Goal: Complete application form

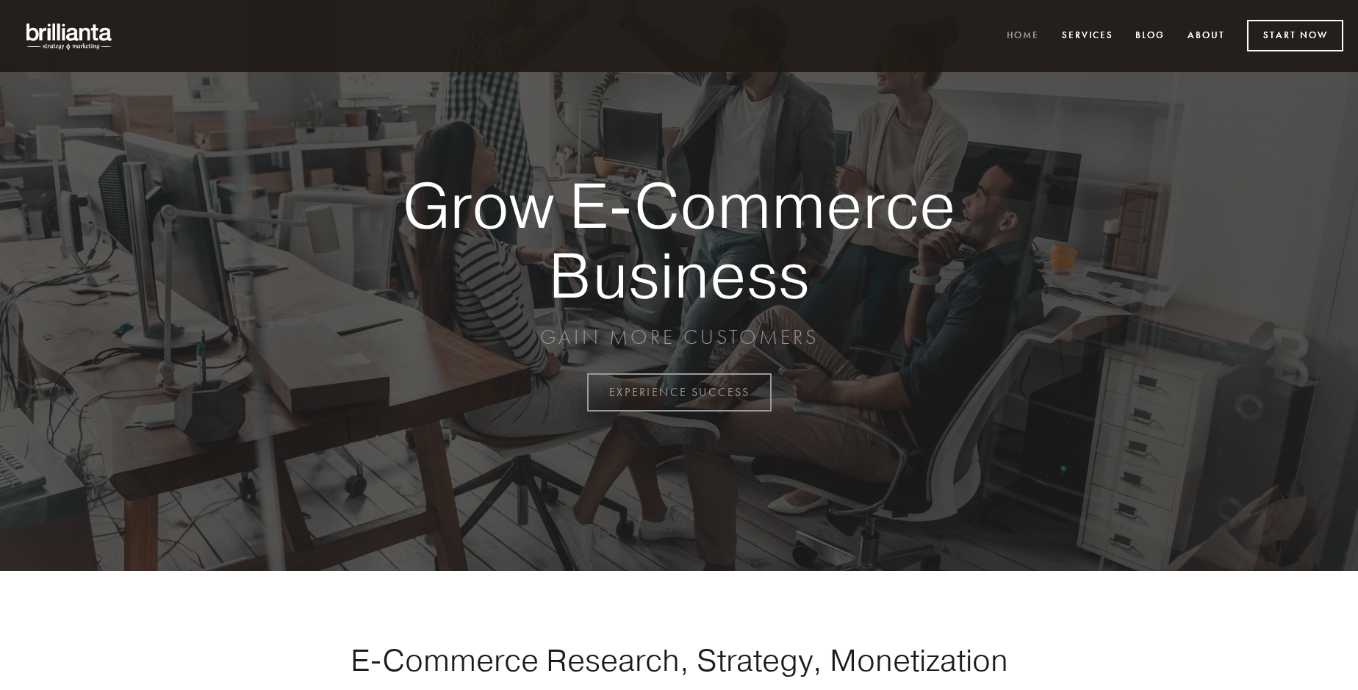
scroll to position [3851, 0]
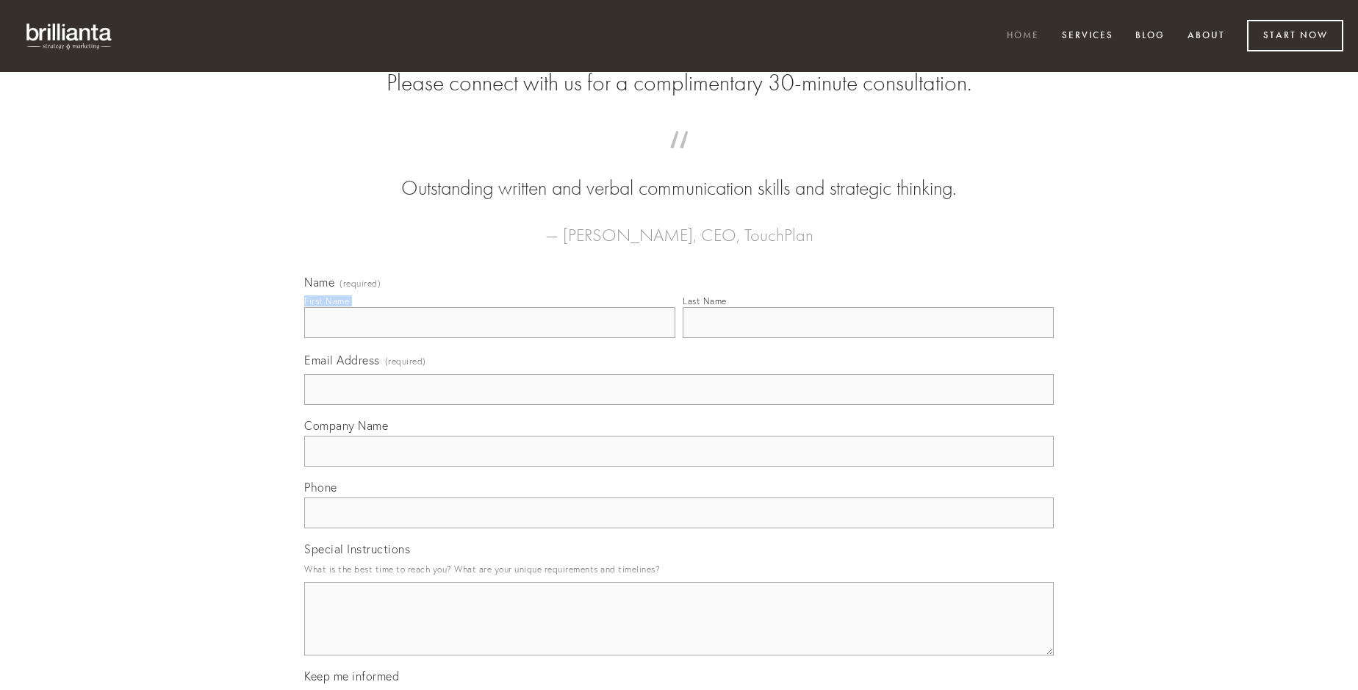
type input "[PERSON_NAME]"
click at [868, 338] on input "Last Name" at bounding box center [867, 322] width 371 height 31
type input "[PERSON_NAME]"
click at [679, 405] on input "Email Address (required)" at bounding box center [678, 389] width 749 height 31
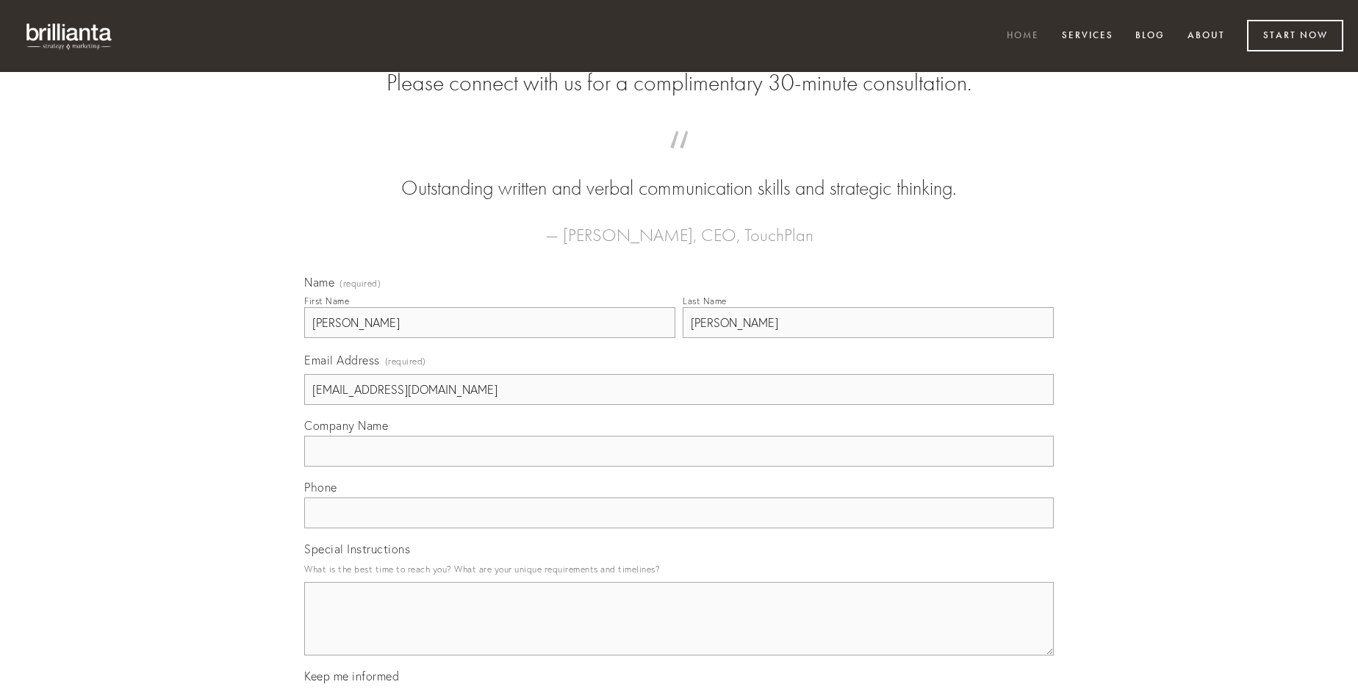
type input "[EMAIL_ADDRESS][DOMAIN_NAME]"
click at [679, 466] on input "Company Name" at bounding box center [678, 451] width 749 height 31
type input "aqua"
click at [679, 528] on input "text" at bounding box center [678, 512] width 749 height 31
click at [679, 632] on textarea "Special Instructions" at bounding box center [678, 618] width 749 height 73
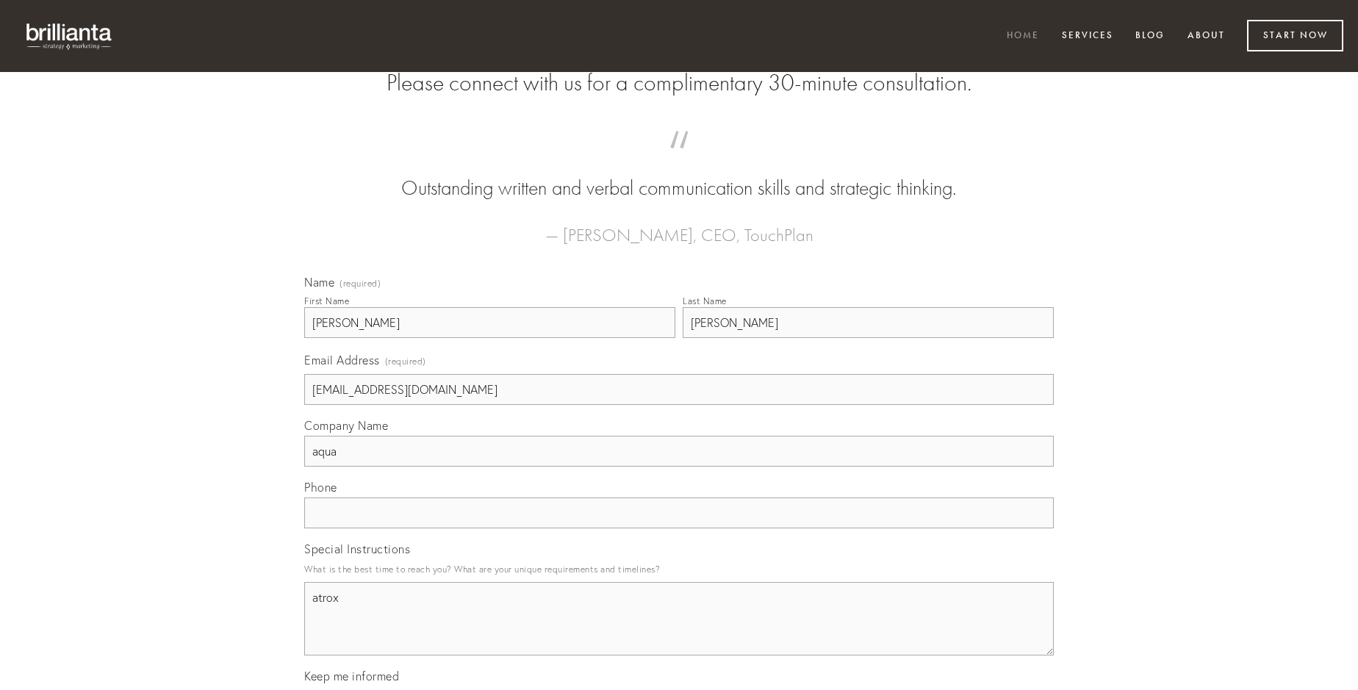
type textarea "atrox"
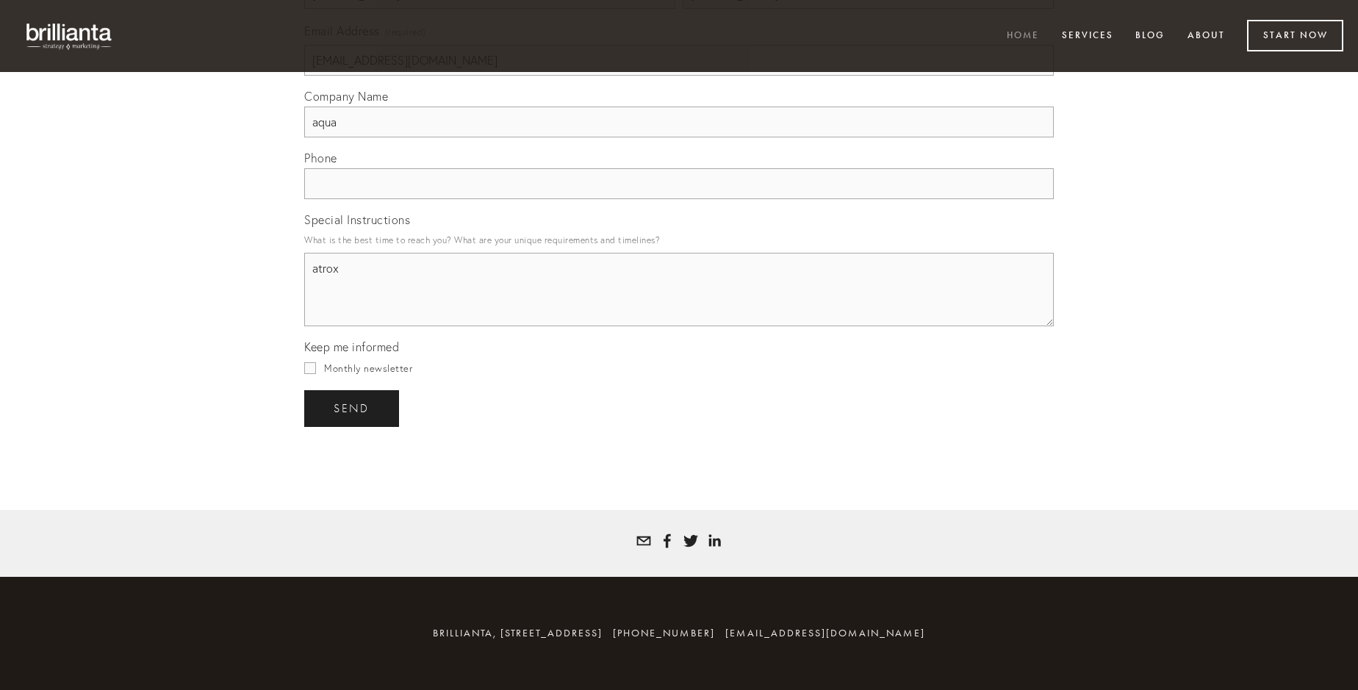
click at [353, 408] on span "send" at bounding box center [352, 408] width 36 height 13
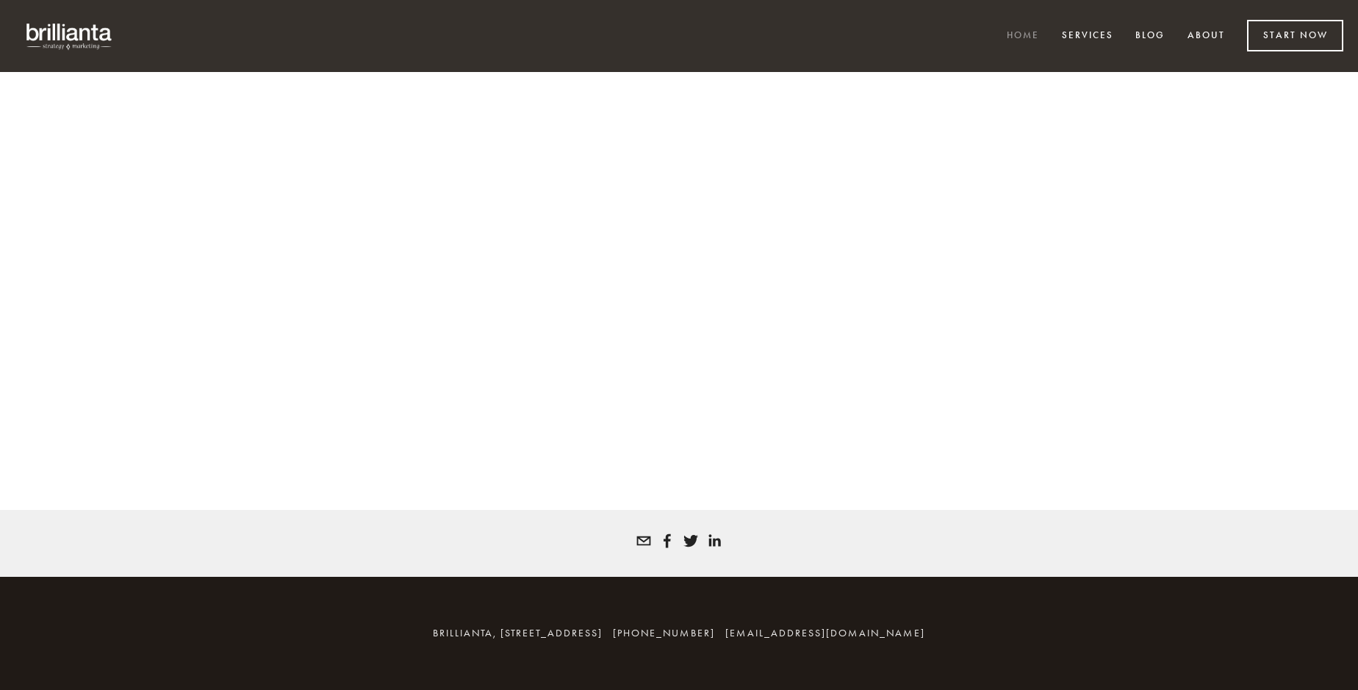
scroll to position [3831, 0]
